Goal: Information Seeking & Learning: Find specific fact

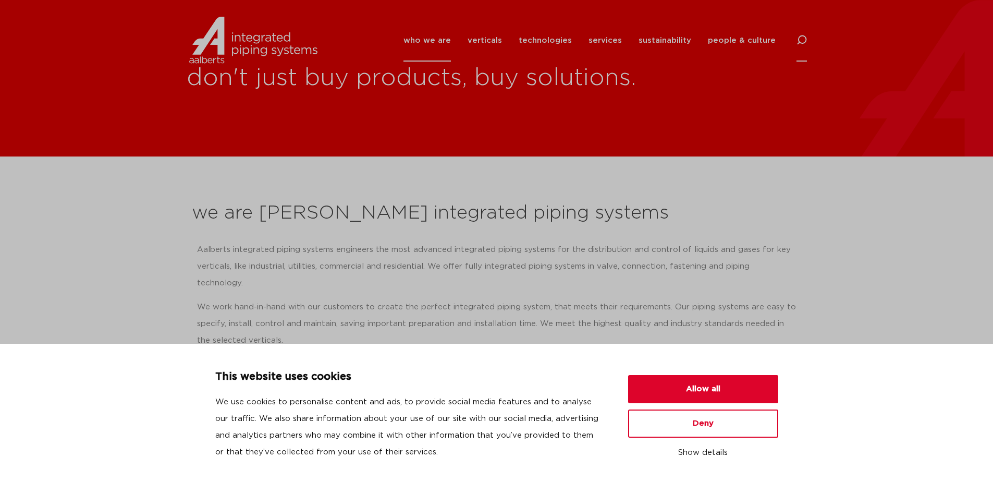
click at [801, 36] on icon at bounding box center [801, 40] width 10 height 10
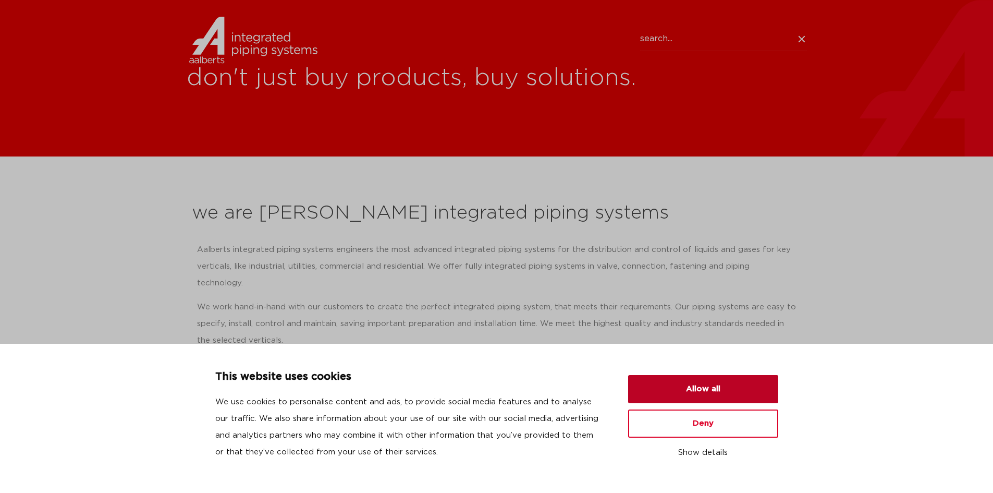
click at [709, 384] on button "Allow all" at bounding box center [703, 389] width 150 height 28
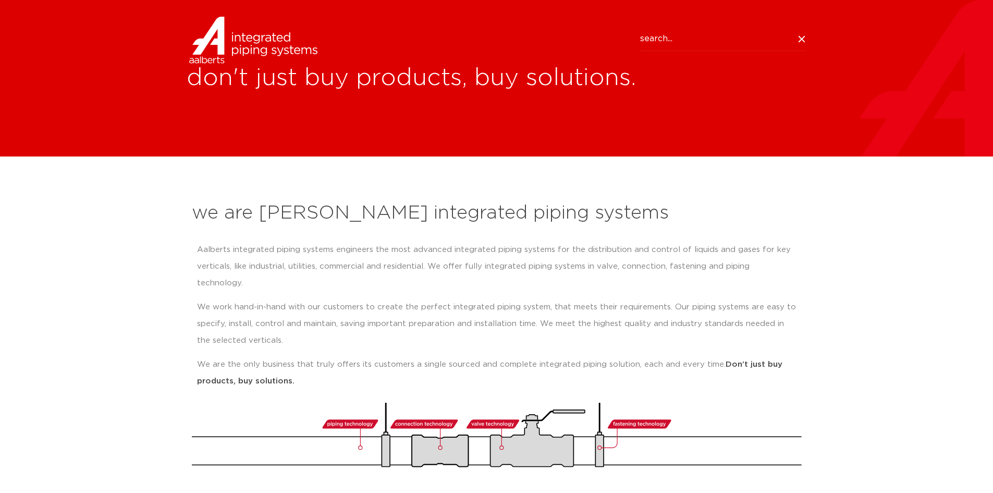
click at [661, 36] on input "Search" at bounding box center [723, 39] width 167 height 24
click at [666, 35] on input "Search" at bounding box center [723, 39] width 167 height 24
click at [692, 32] on input "Search" at bounding box center [723, 39] width 167 height 24
click at [708, 35] on input "Search" at bounding box center [723, 39] width 167 height 24
click at [679, 42] on input "Search" at bounding box center [723, 39] width 167 height 24
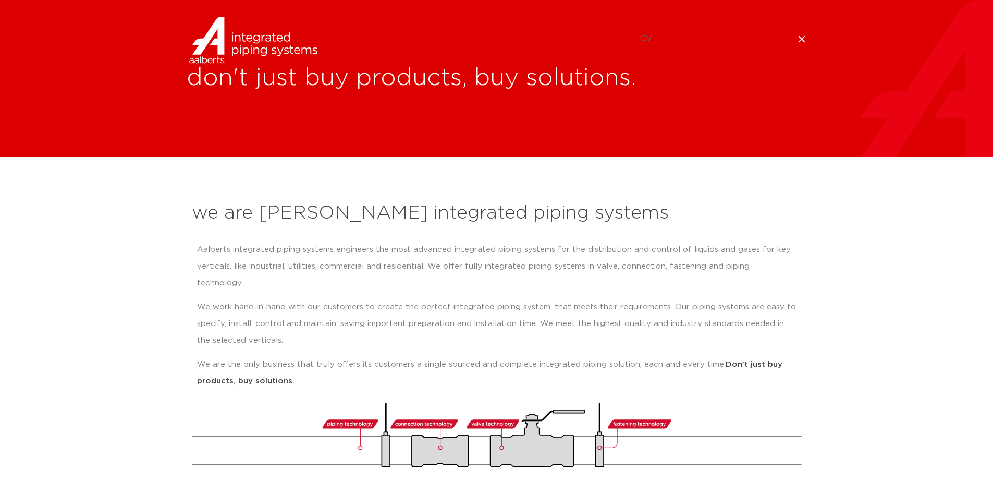
type input "C"
type input "RVS-12"
click button "Search" at bounding box center [0, 0] width 0 height 0
